Goal: Complete application form

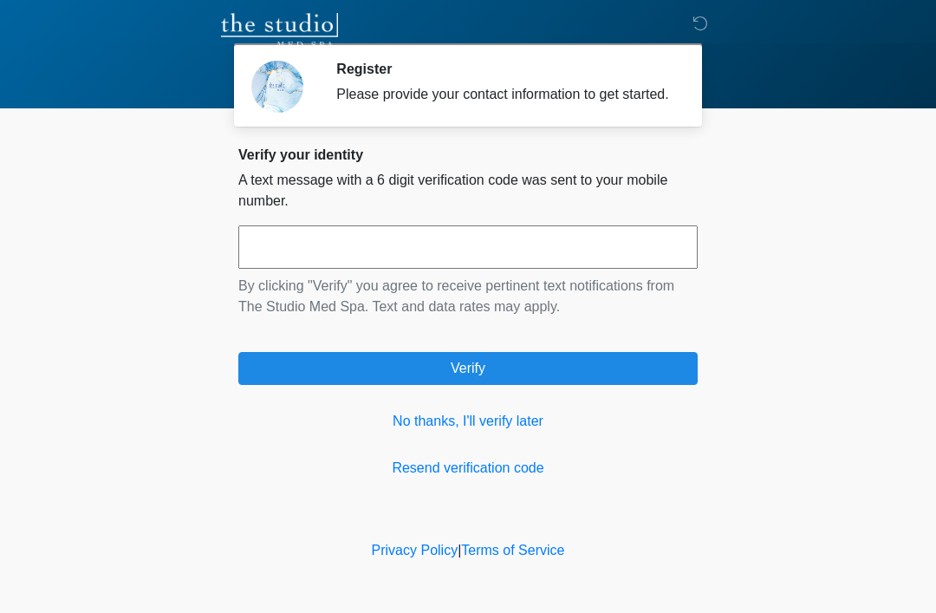
click at [504, 432] on link "No thanks, I'll verify later" at bounding box center [467, 421] width 459 height 21
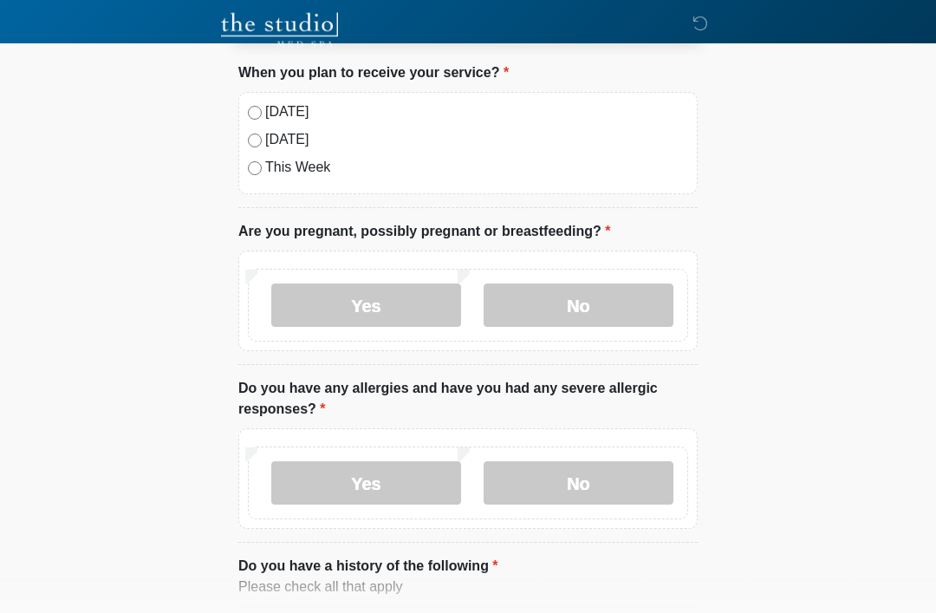
click at [566, 319] on label "No" at bounding box center [579, 305] width 190 height 43
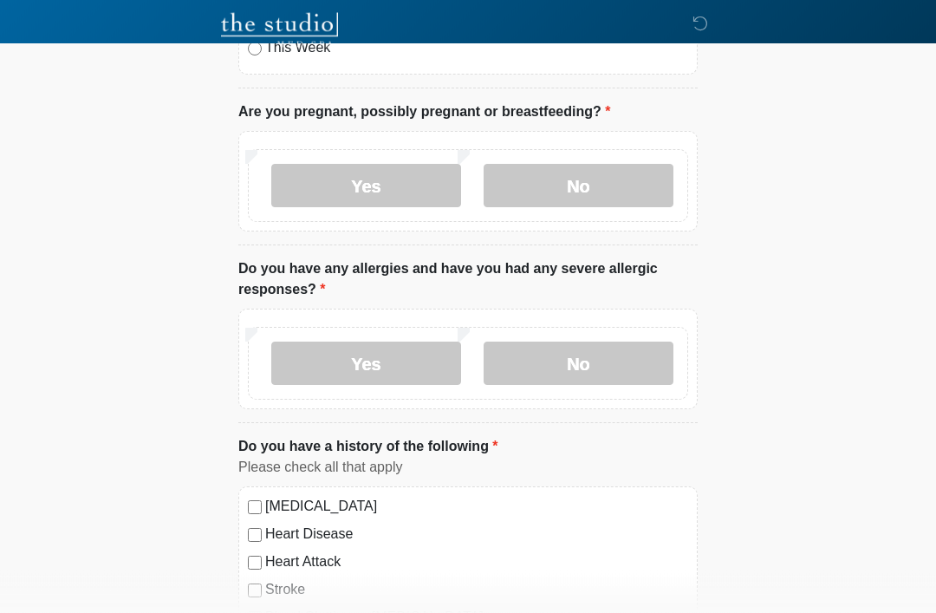
click at [614, 368] on label "No" at bounding box center [579, 363] width 190 height 43
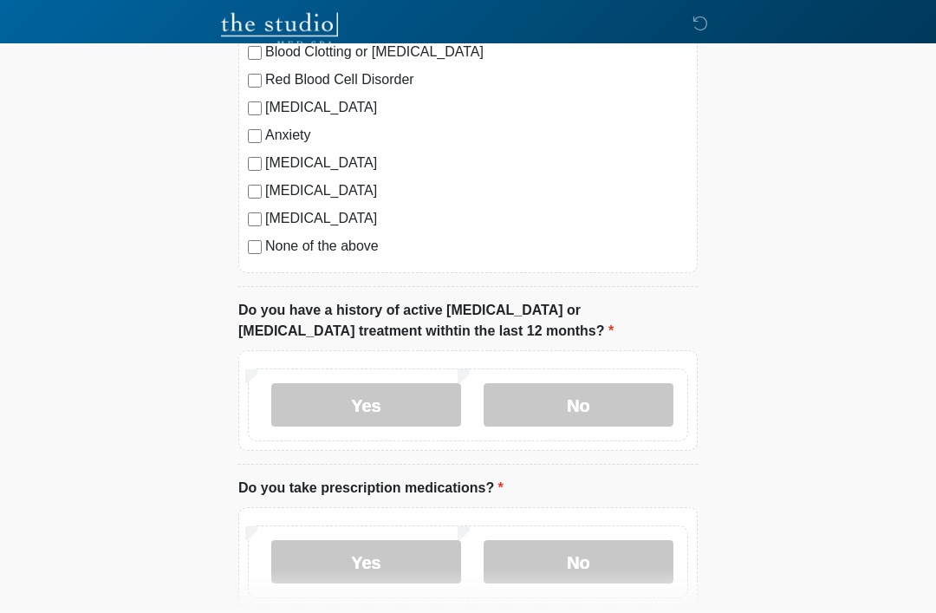
scroll to position [769, 0]
click at [265, 188] on label "Seizure disorder" at bounding box center [476, 190] width 423 height 21
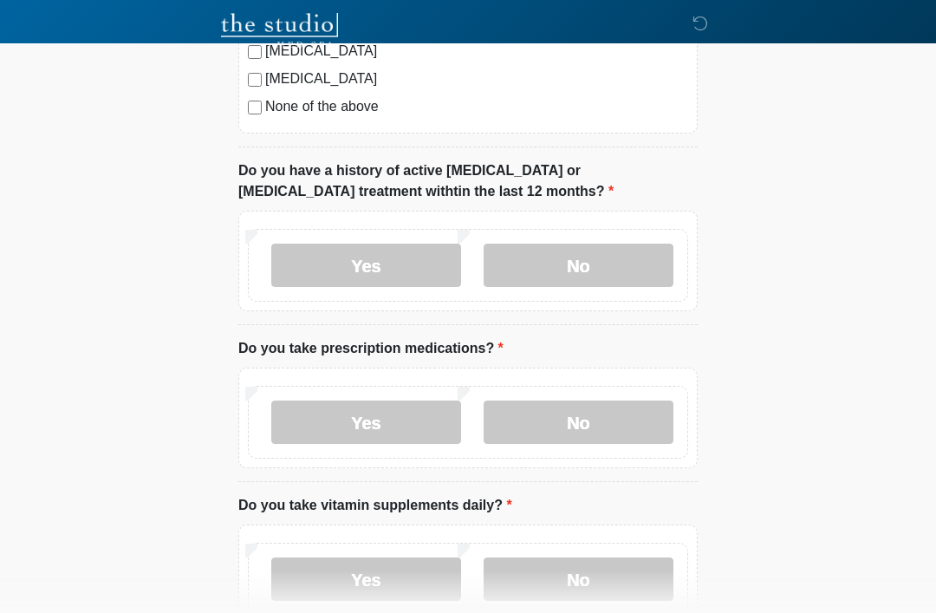
scroll to position [954, 0]
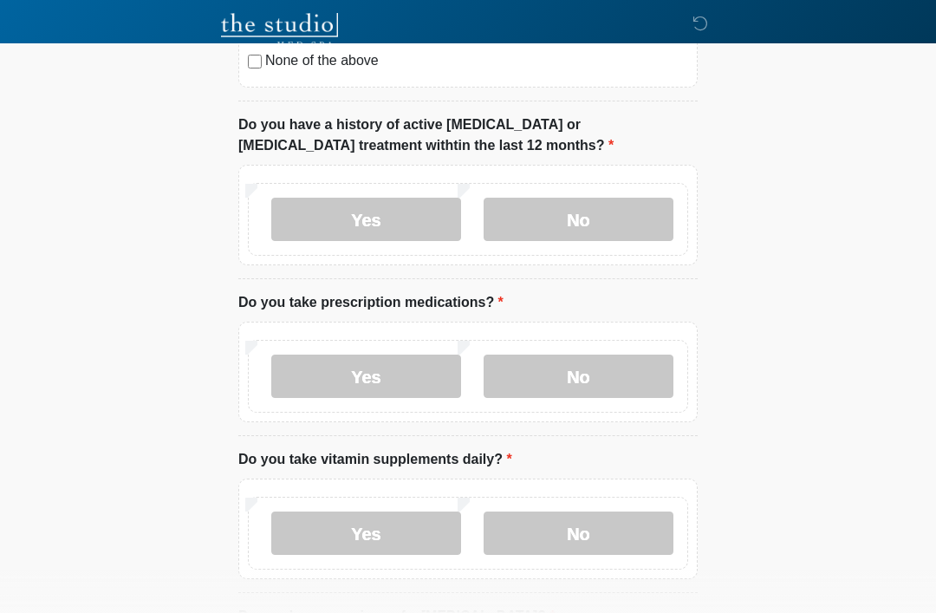
click at [592, 215] on label "No" at bounding box center [579, 219] width 190 height 43
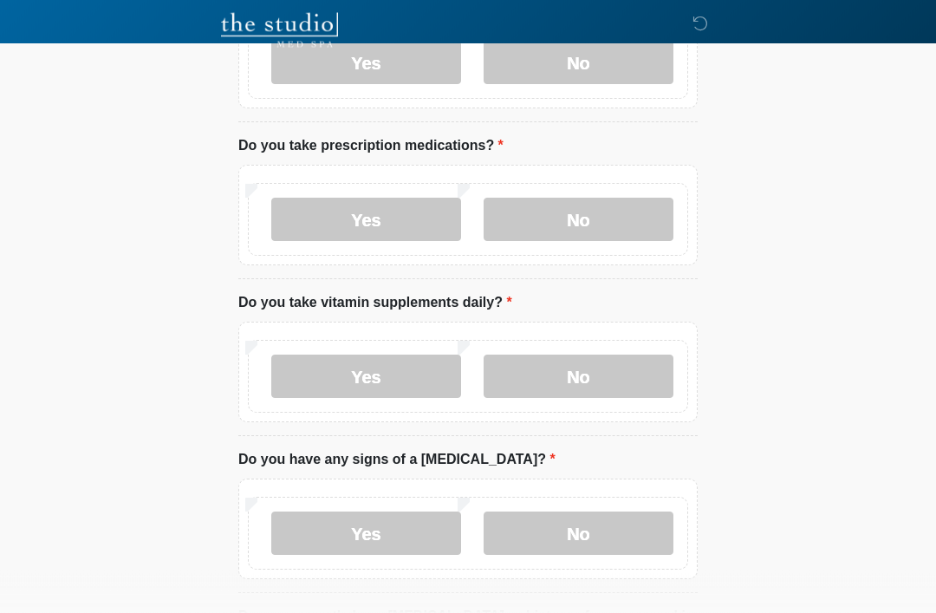
click at [369, 217] on label "Yes" at bounding box center [366, 219] width 190 height 43
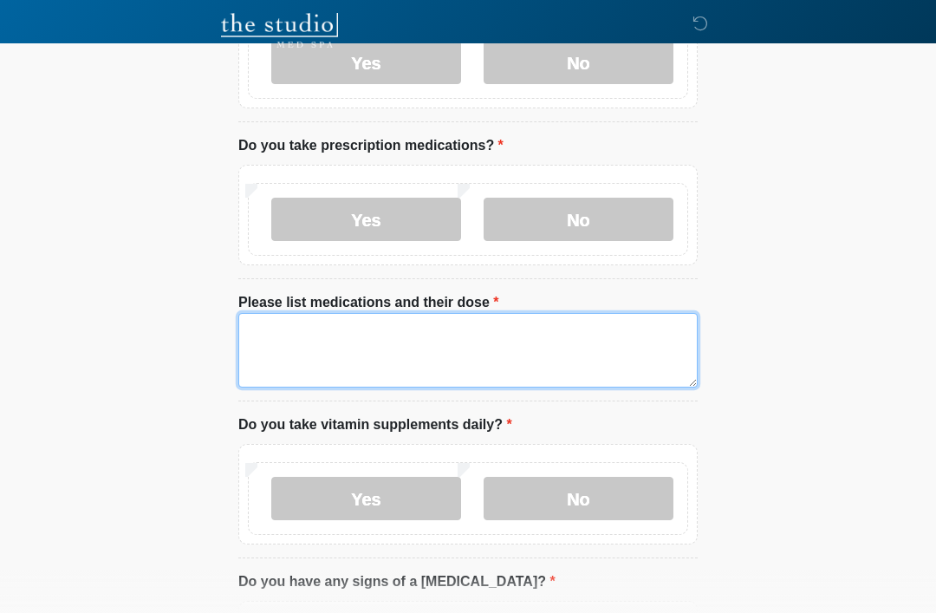
click at [422, 338] on textarea "Please list medications and their dose" at bounding box center [467, 350] width 459 height 75
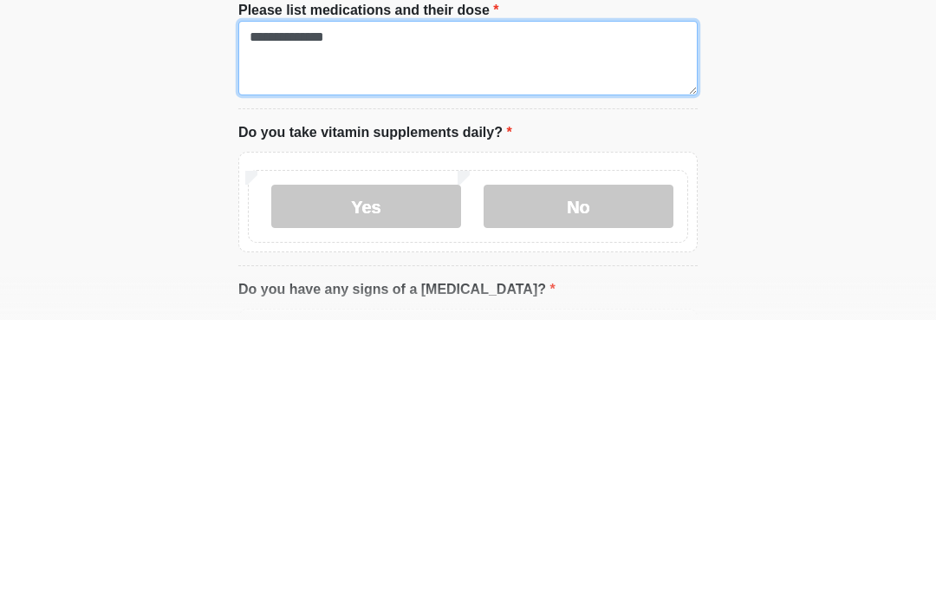
type textarea "**********"
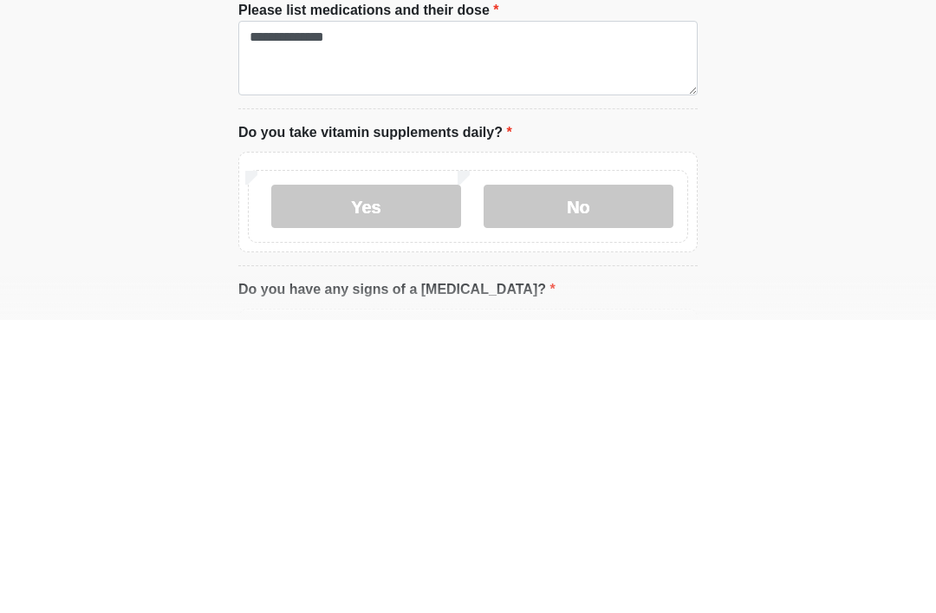
click at [396, 477] on label "Yes" at bounding box center [366, 498] width 190 height 43
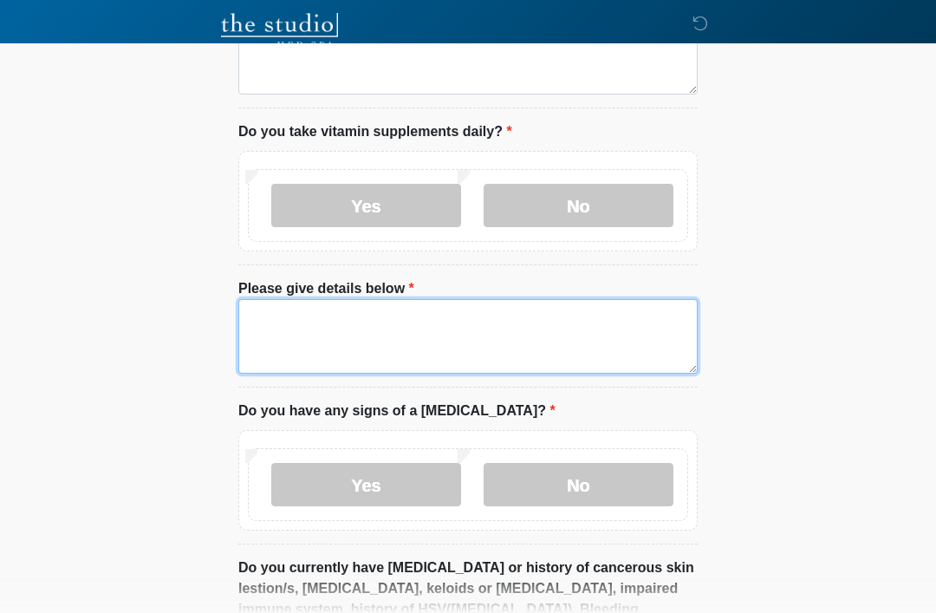
click at [468, 331] on textarea "Please give details below" at bounding box center [467, 336] width 459 height 75
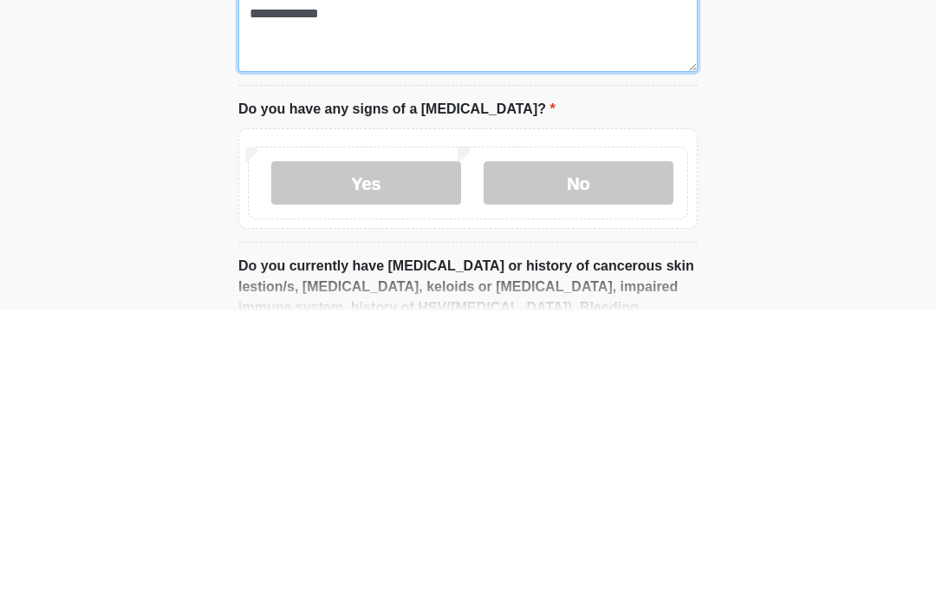
type textarea "**********"
click at [619, 464] on label "No" at bounding box center [579, 485] width 190 height 43
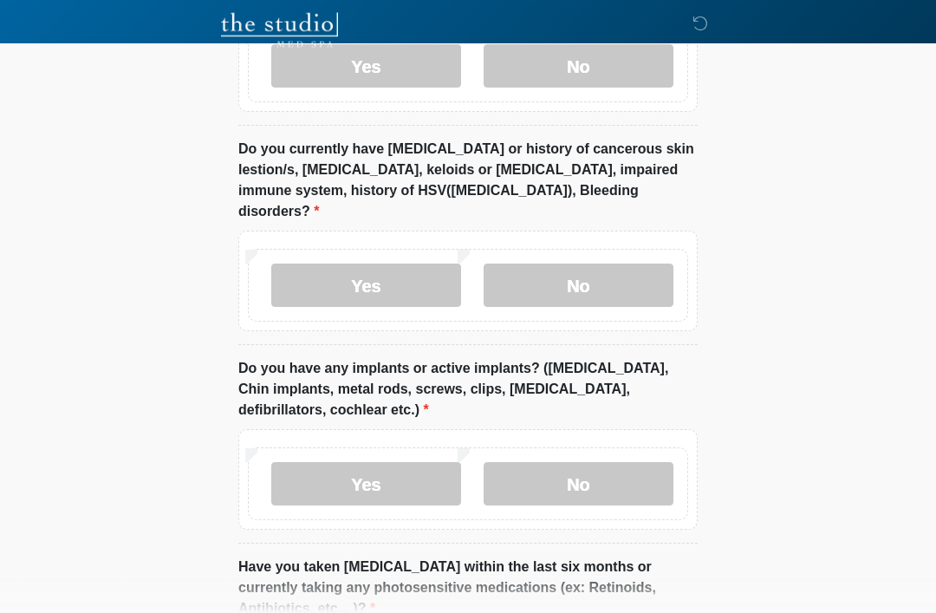
click at [594, 264] on label "No" at bounding box center [579, 285] width 190 height 43
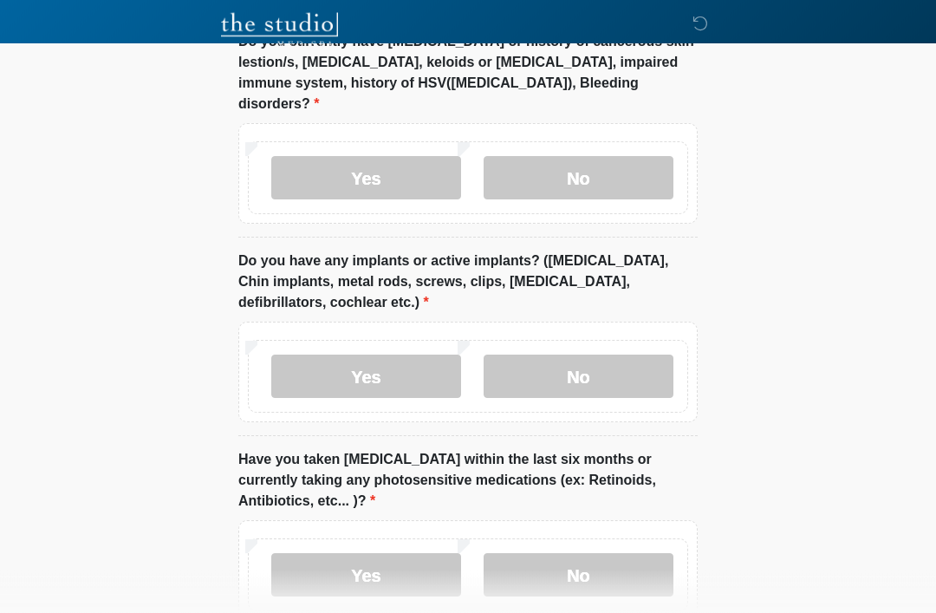
scroll to position [1951, 0]
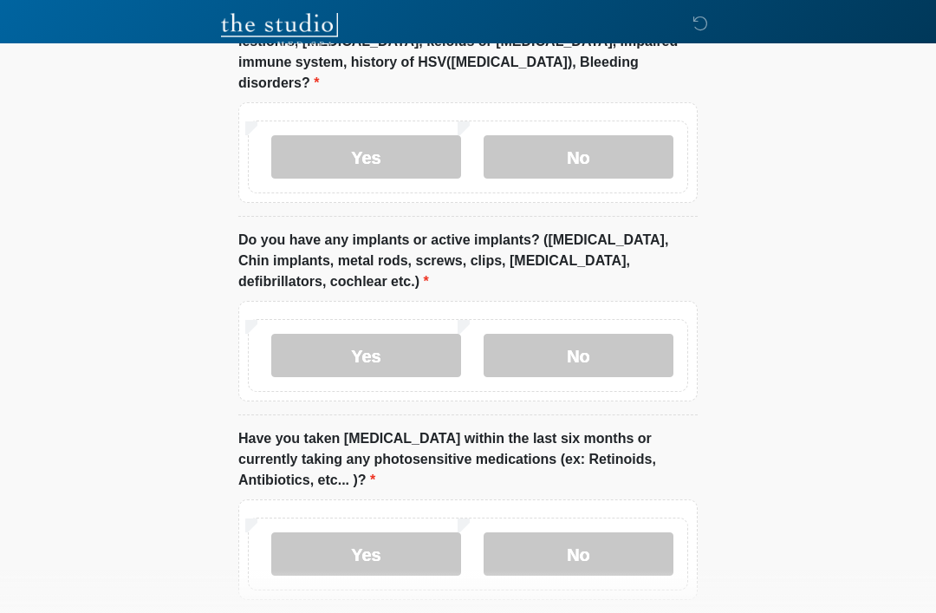
click at [595, 334] on label "No" at bounding box center [579, 355] width 190 height 43
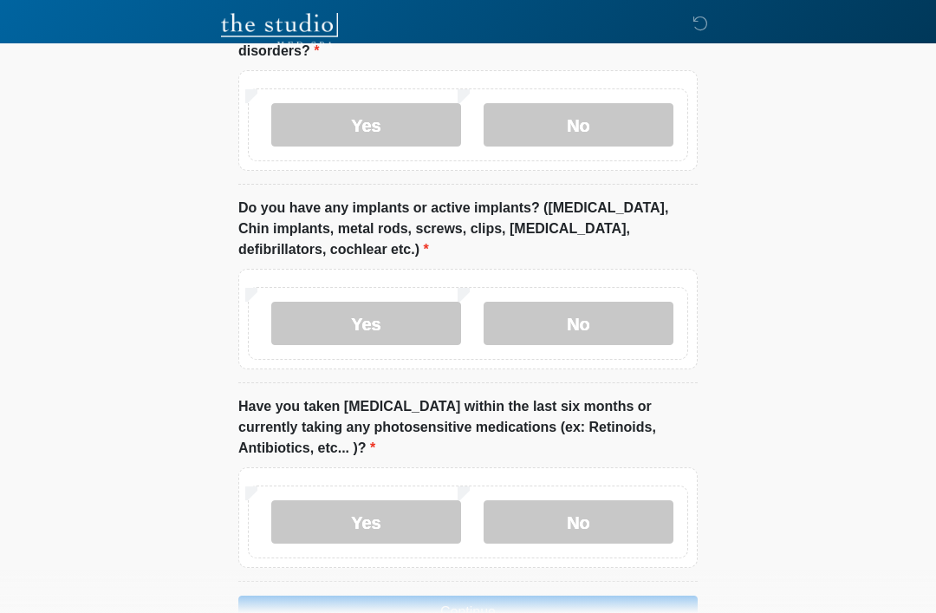
scroll to position [2010, 0]
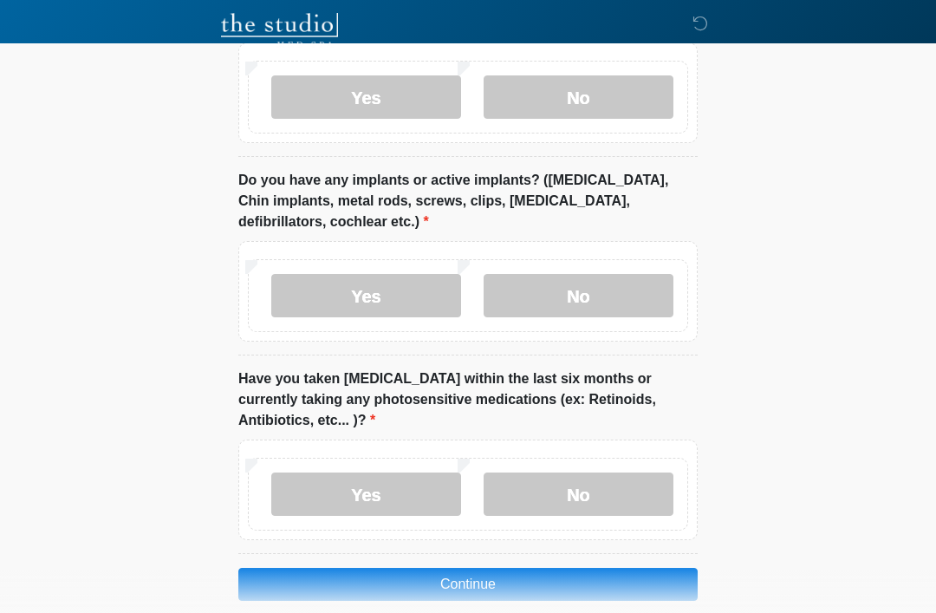
click at [537, 472] on label "No" at bounding box center [579, 493] width 190 height 43
click at [517, 568] on button "Continue" at bounding box center [467, 584] width 459 height 33
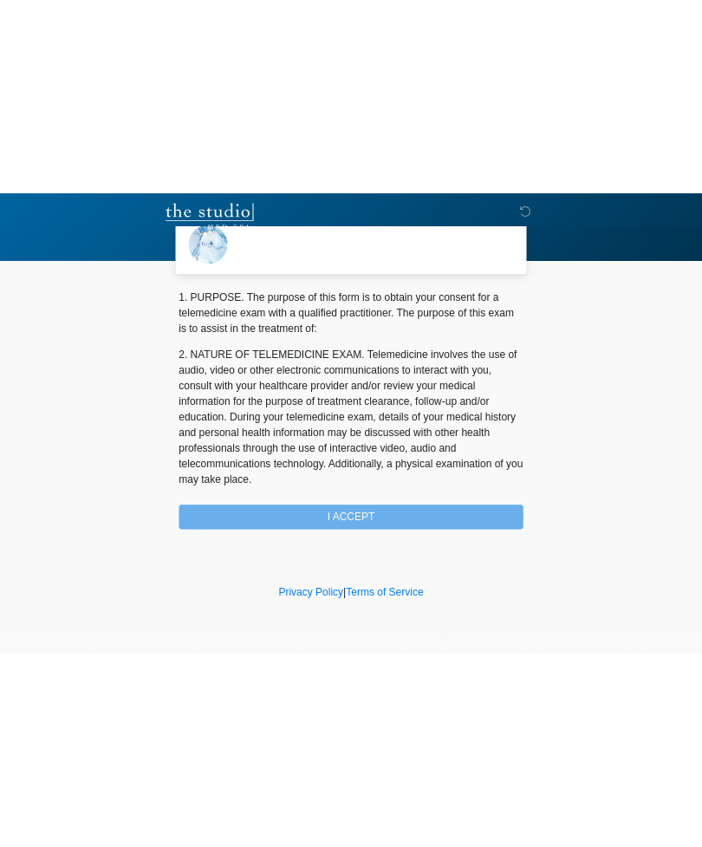
scroll to position [0, 0]
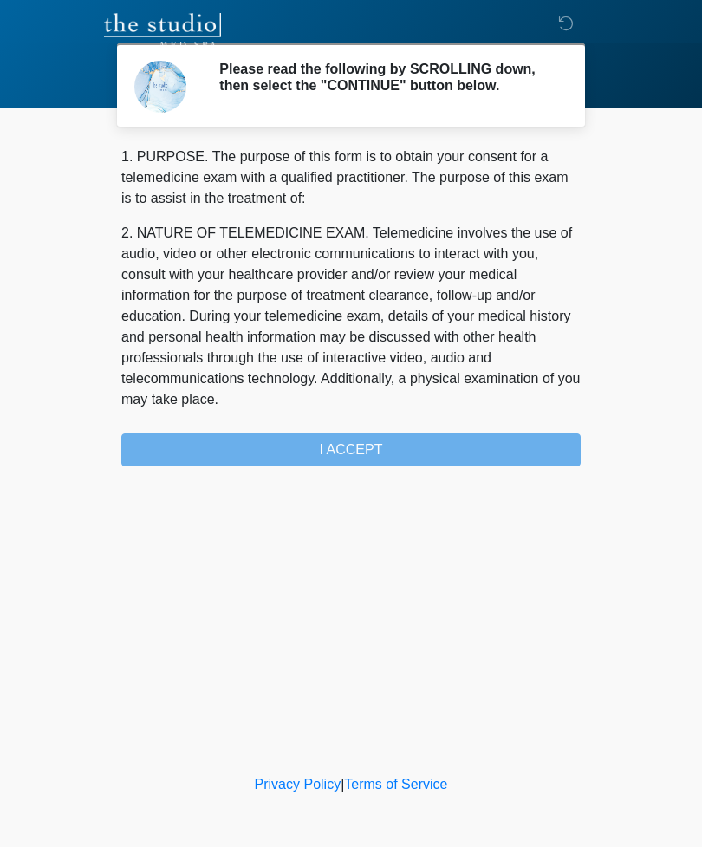
click at [433, 454] on div "1. PURPOSE. The purpose of this form is to obtain your consent for a telemedici…" at bounding box center [350, 306] width 459 height 320
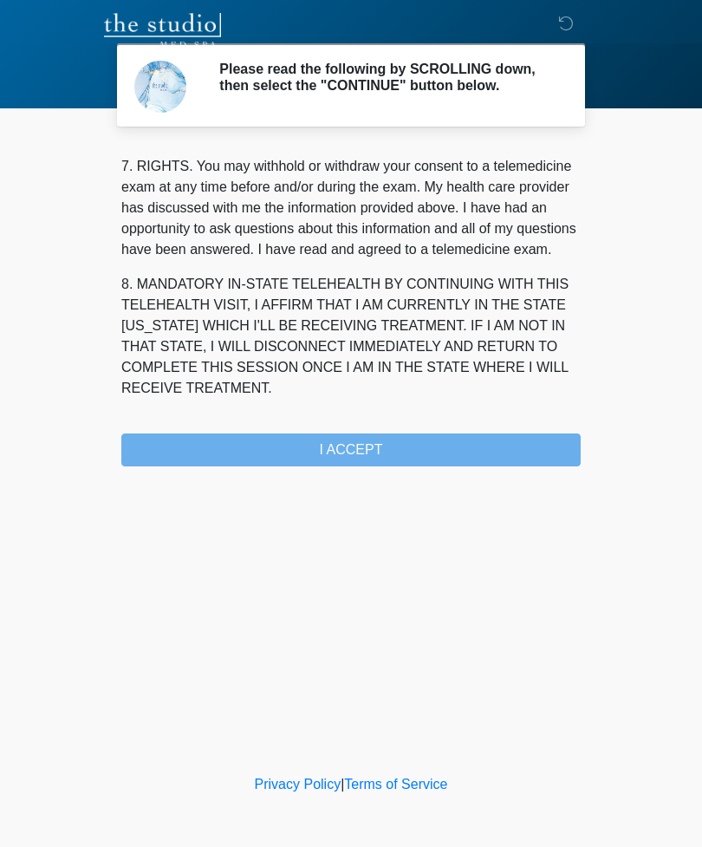
scroll to position [760, 0]
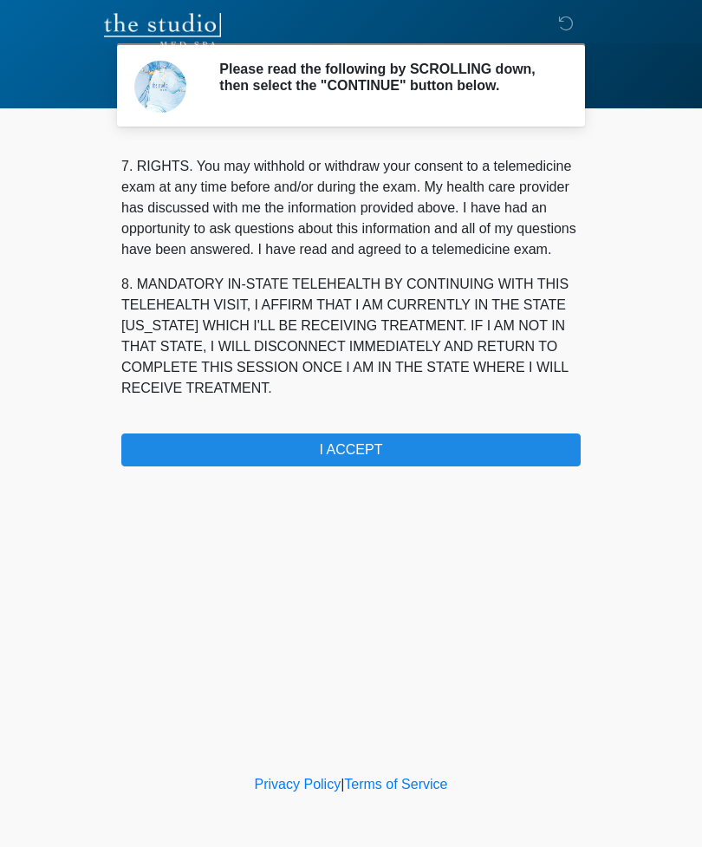
click at [302, 451] on button "I ACCEPT" at bounding box center [350, 449] width 459 height 33
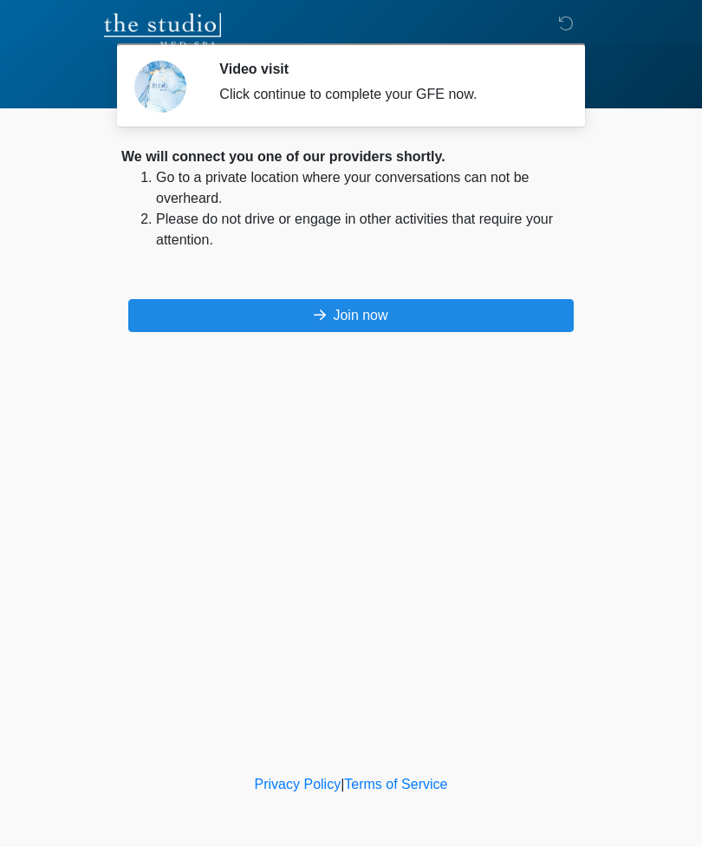
click at [350, 313] on button "Join now" at bounding box center [350, 315] width 445 height 33
